Goal: Information Seeking & Learning: Learn about a topic

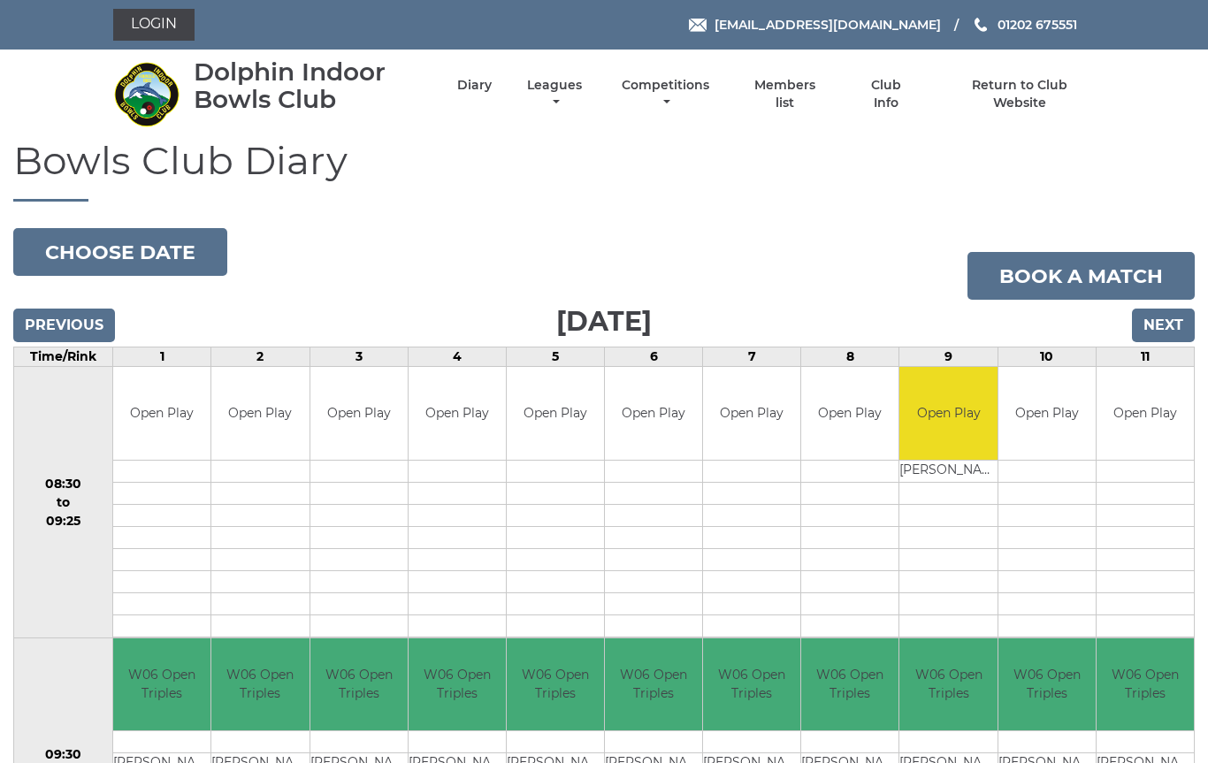
click at [587, 94] on link "Leagues" at bounding box center [555, 94] width 64 height 35
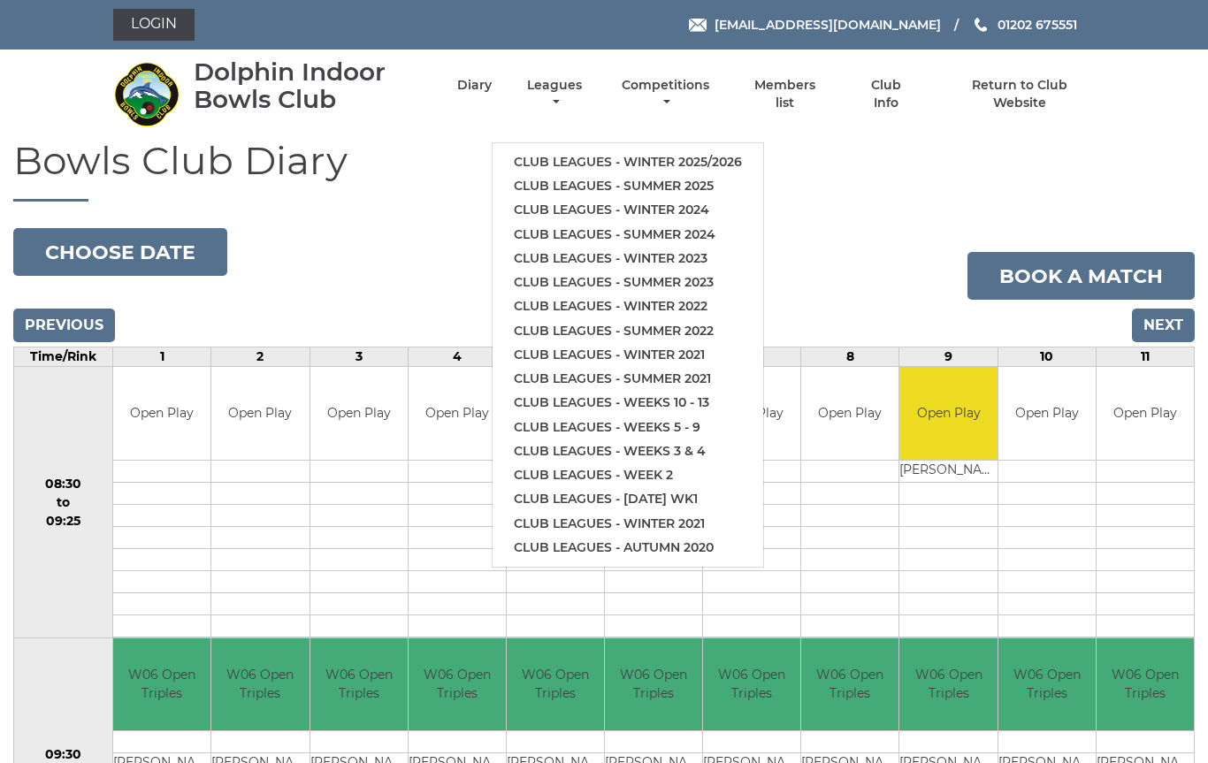
click at [666, 150] on link "Club leagues - Winter 2025/2026" at bounding box center [628, 162] width 271 height 24
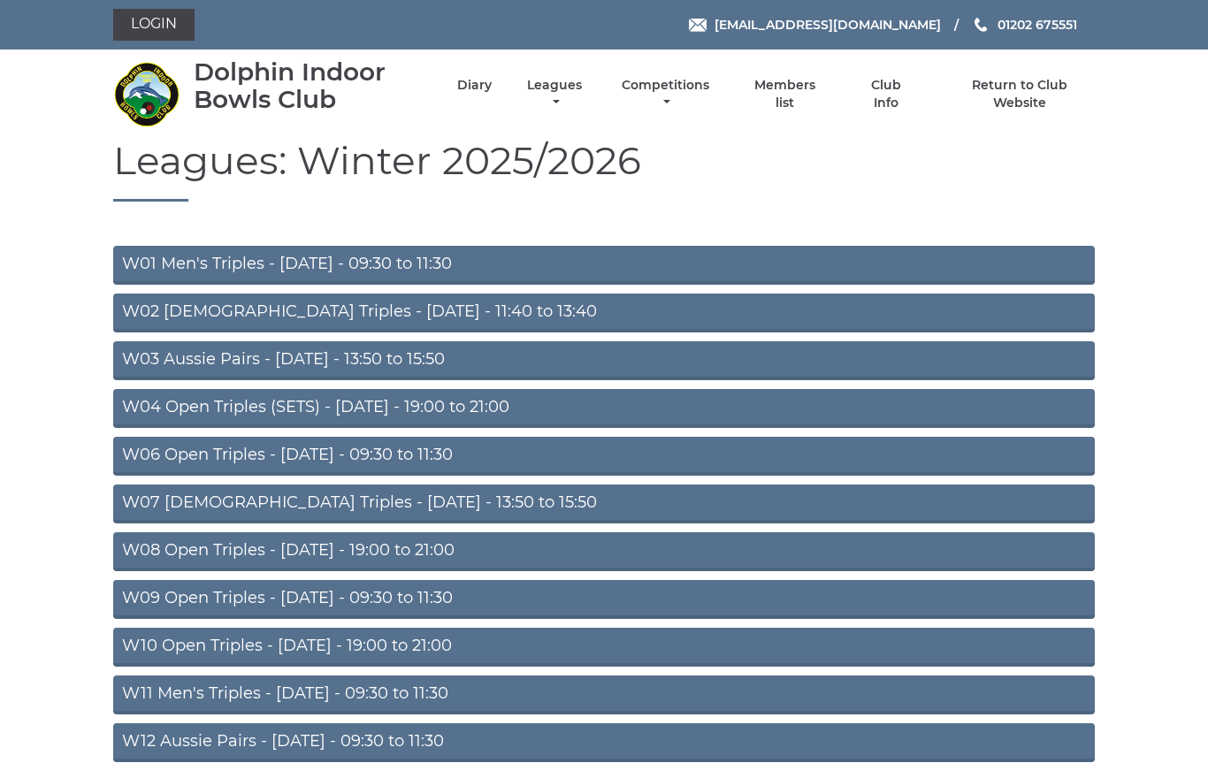
click at [480, 259] on link "W01 Men's Triples - [DATE] - 09:30 to 11:30" at bounding box center [604, 265] width 982 height 39
click at [459, 458] on link "W06 Open Triples - [DATE] - 09:30 to 11:30" at bounding box center [604, 456] width 982 height 39
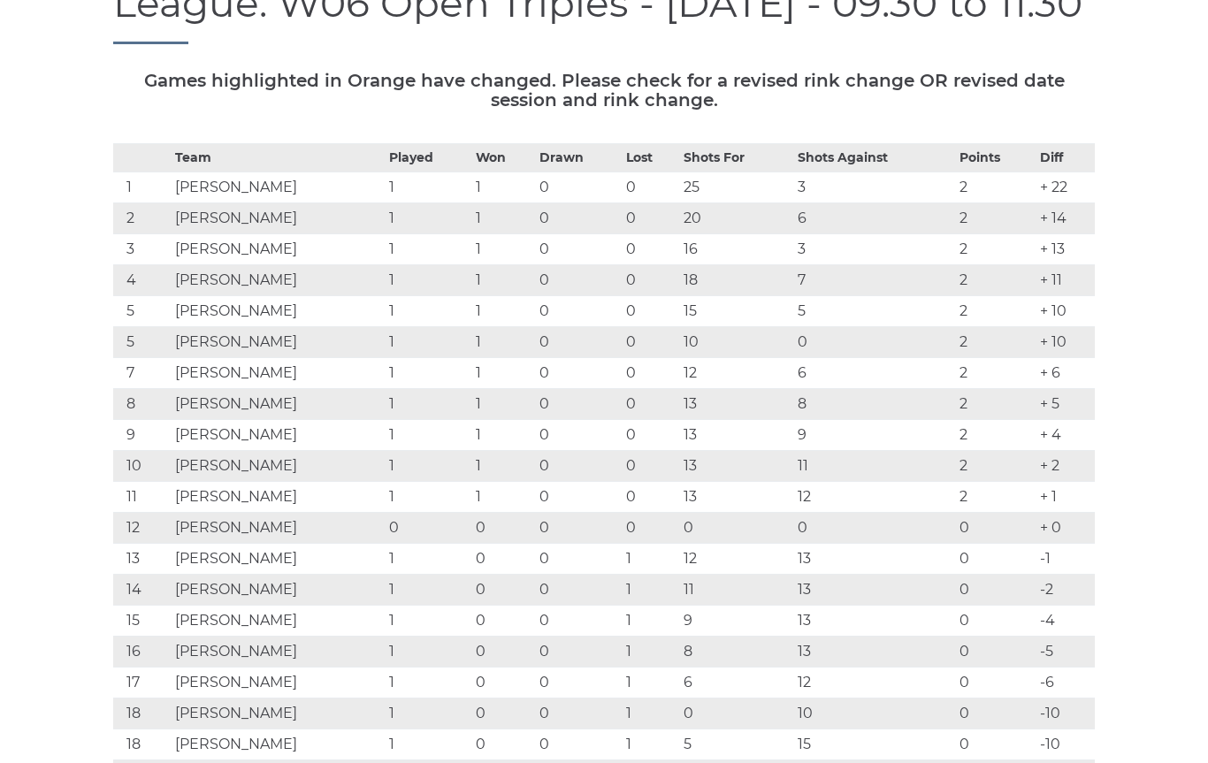
scroll to position [221, 0]
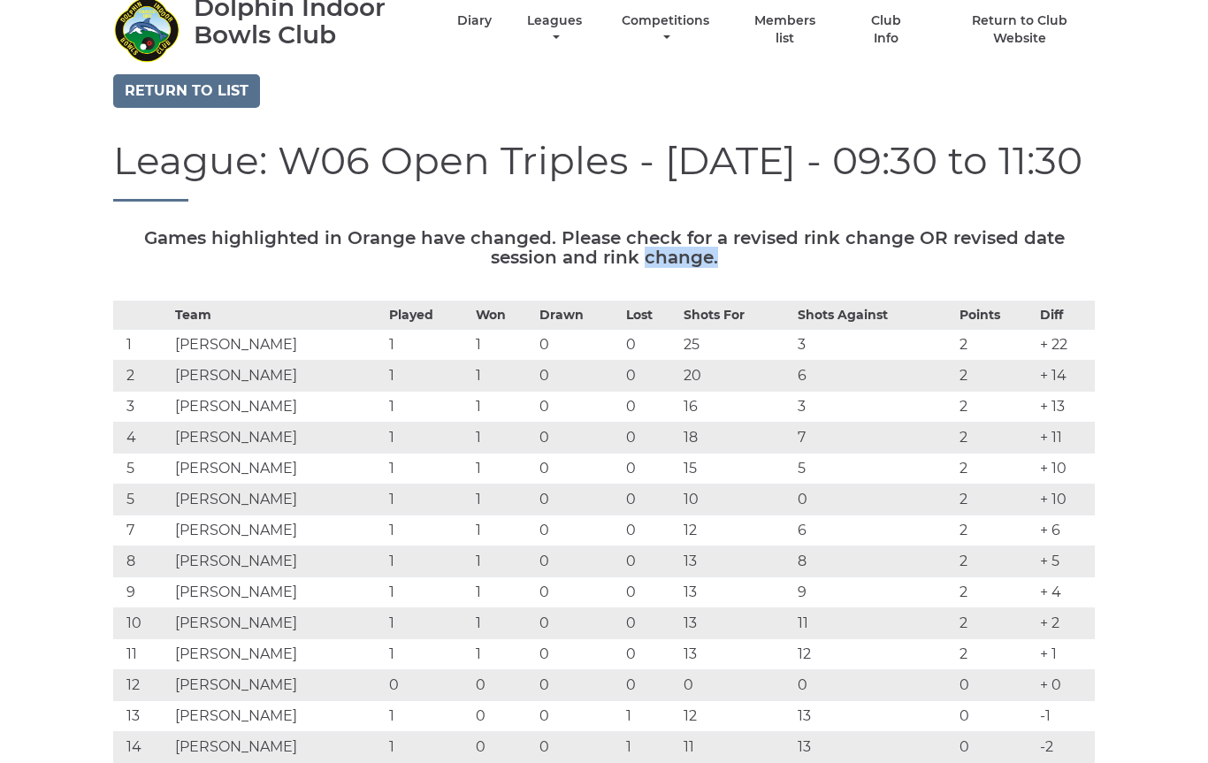
scroll to position [0, 0]
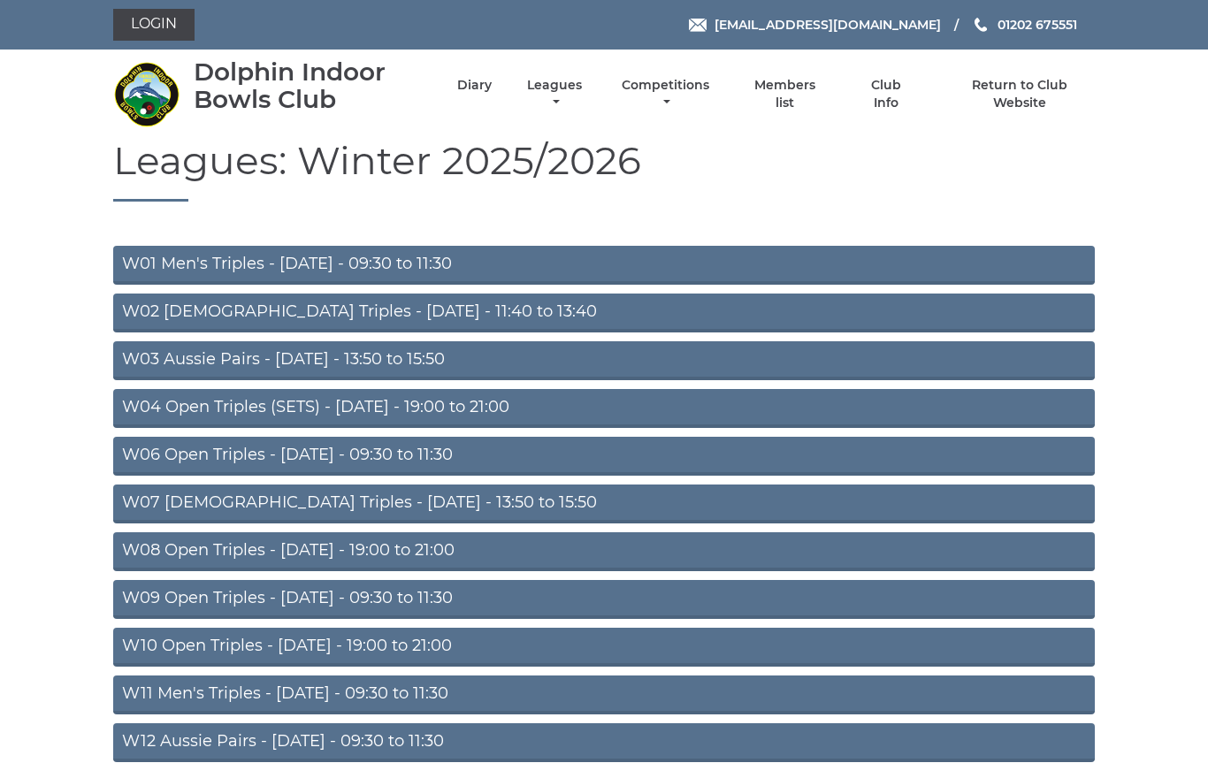
click at [467, 689] on link "W11 Men's Triples - Thursday - 09:30 to 11:30" at bounding box center [604, 695] width 982 height 39
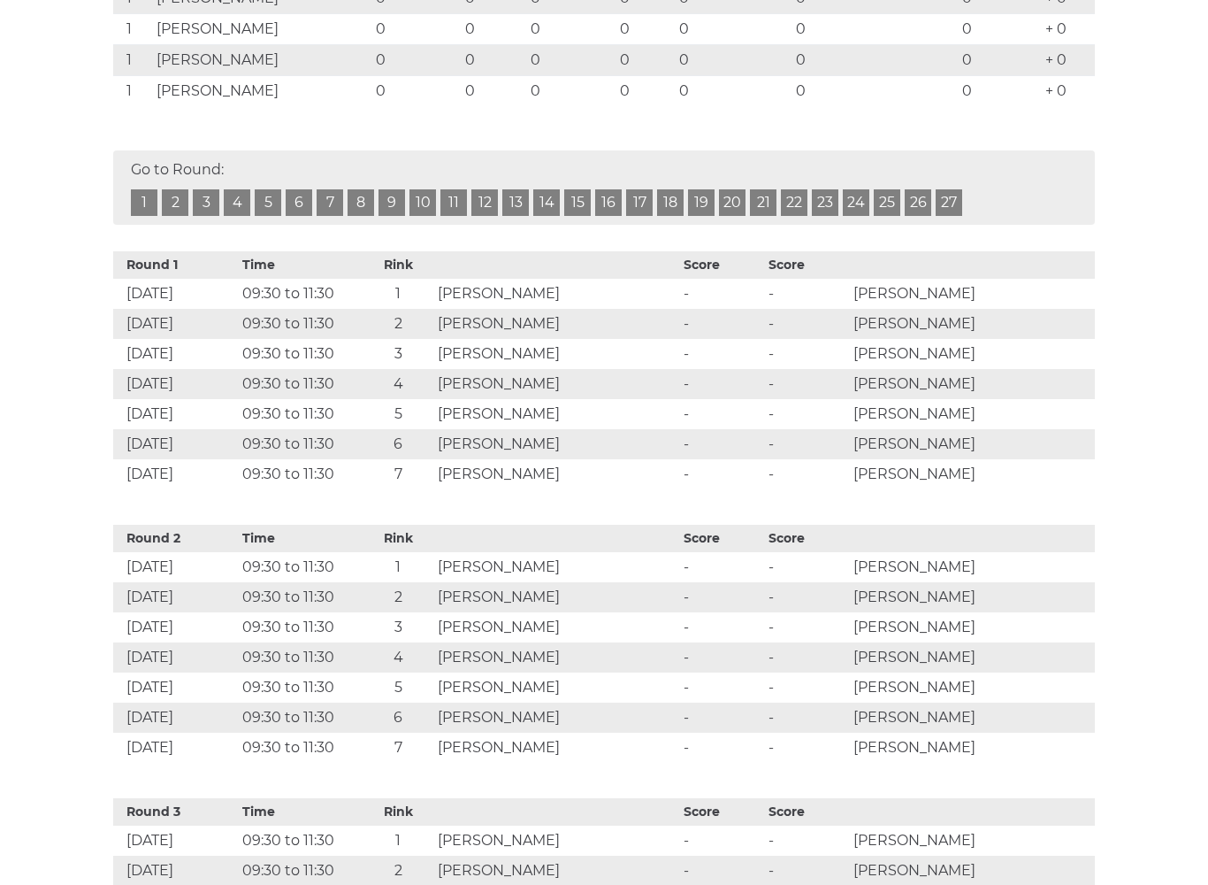
scroll to position [753, 0]
